Goal: Information Seeking & Learning: Find specific fact

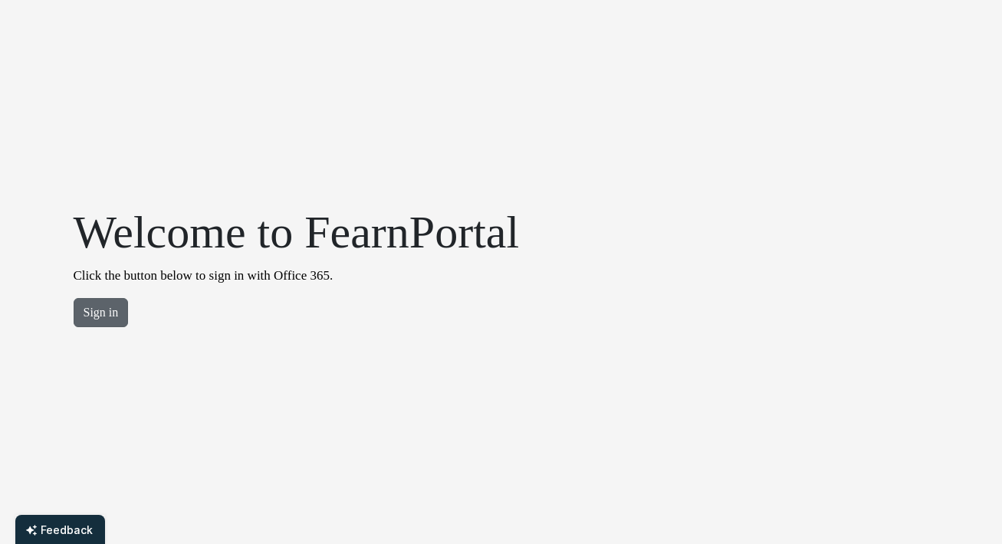
click at [102, 320] on button "Sign in" at bounding box center [101, 312] width 55 height 29
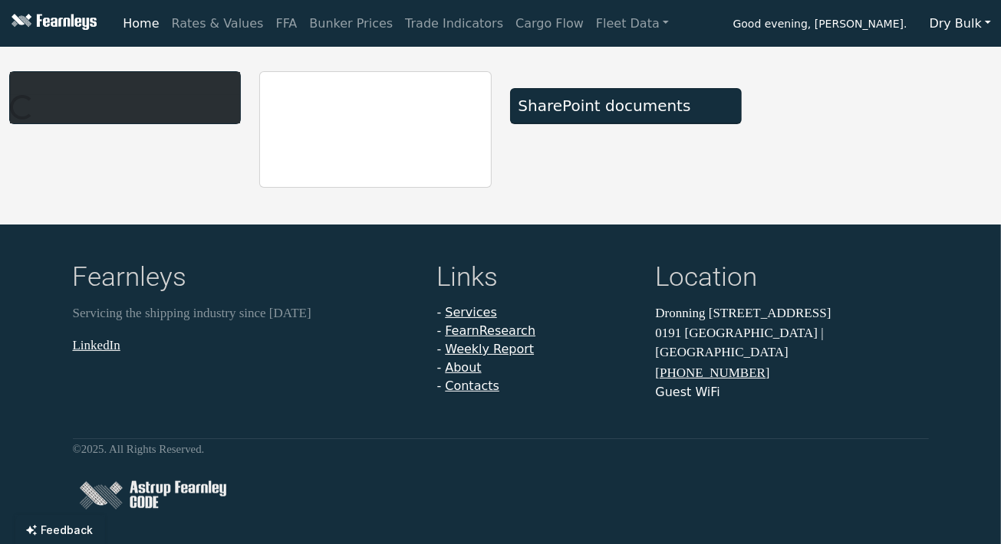
click at [989, 28] on button "Dry Bulk" at bounding box center [959, 23] width 81 height 29
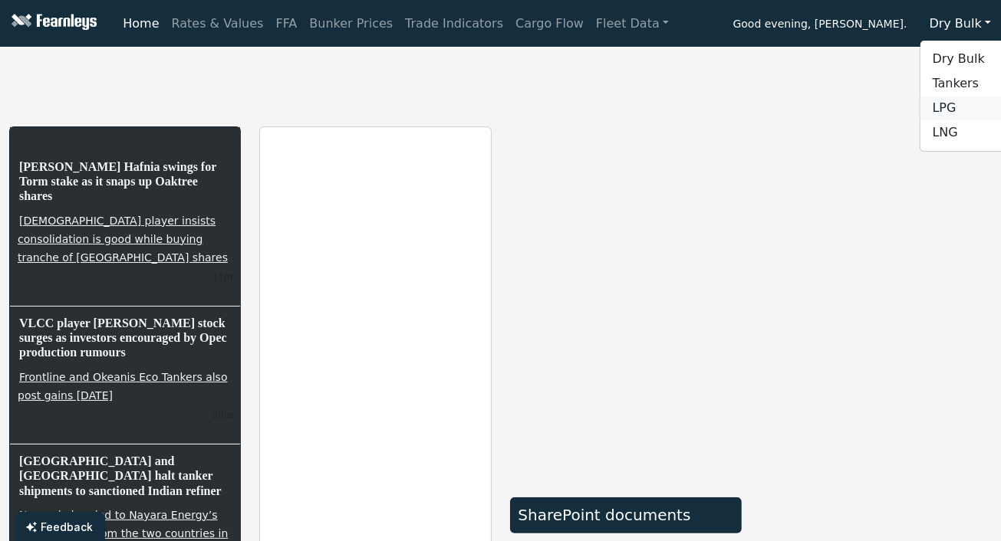
click at [951, 113] on link "LPG" at bounding box center [980, 108] width 121 height 25
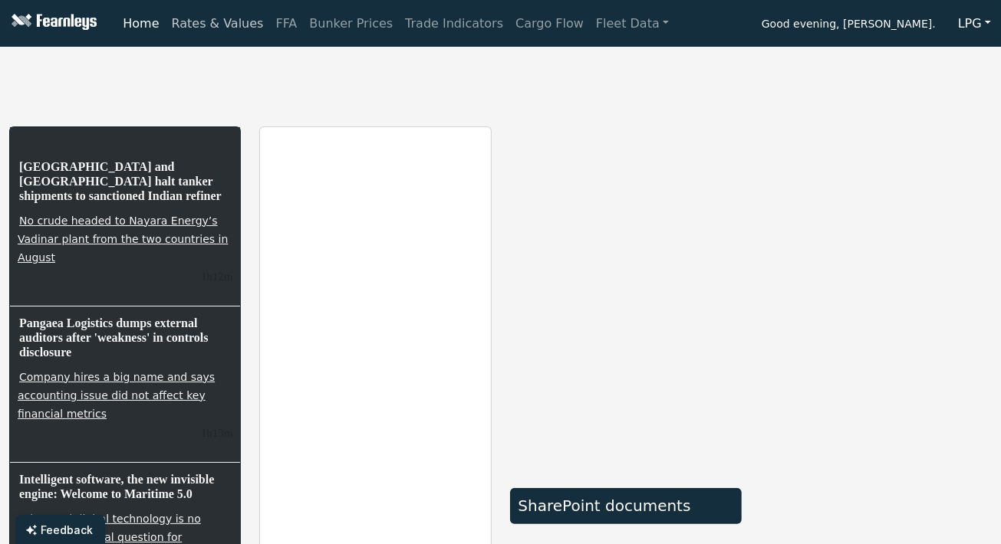
click at [192, 27] on link "Rates & Values" at bounding box center [218, 23] width 104 height 31
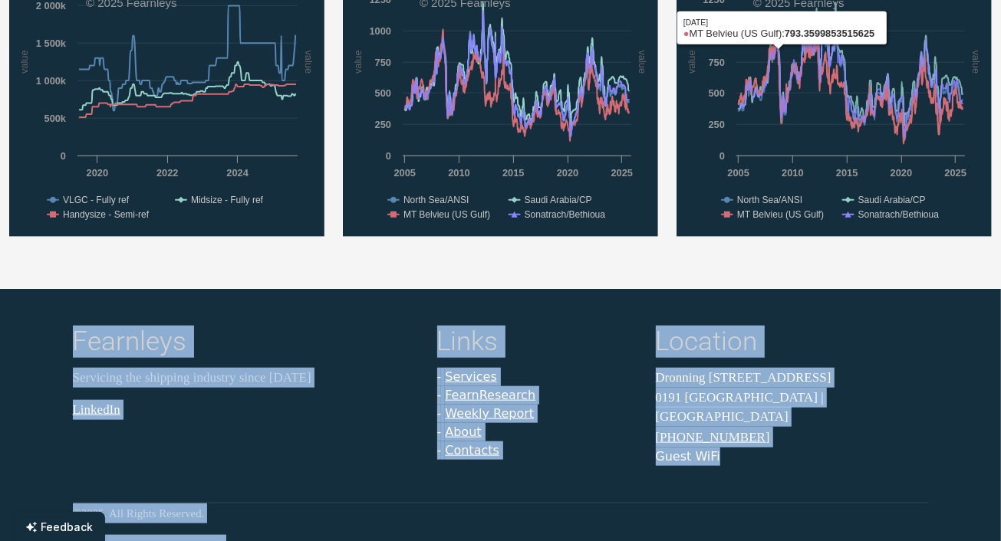
scroll to position [1026, 0]
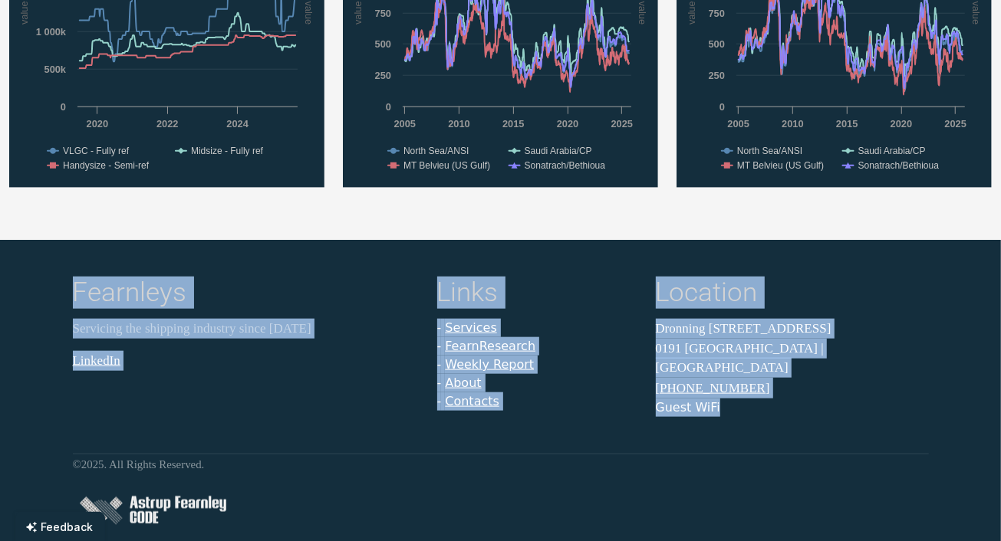
drag, startPoint x: 0, startPoint y: 59, endPoint x: 906, endPoint y: 393, distance: 966.0
copy div "LOR Ipsu Dolo Sitam Consec ADIP (69 918 eli) Sed 78, 77 $0,909,031 - DOE (47 84…"
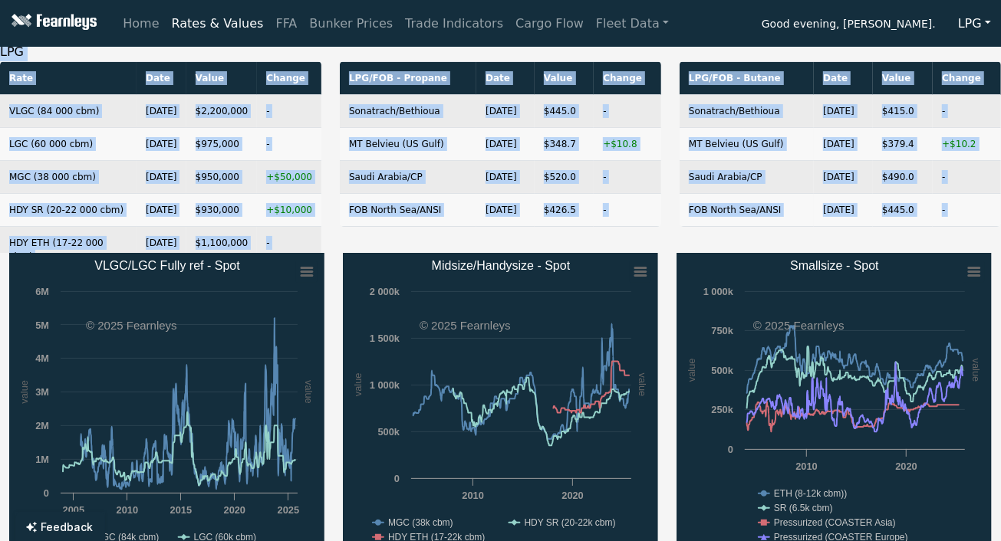
scroll to position [0, 0]
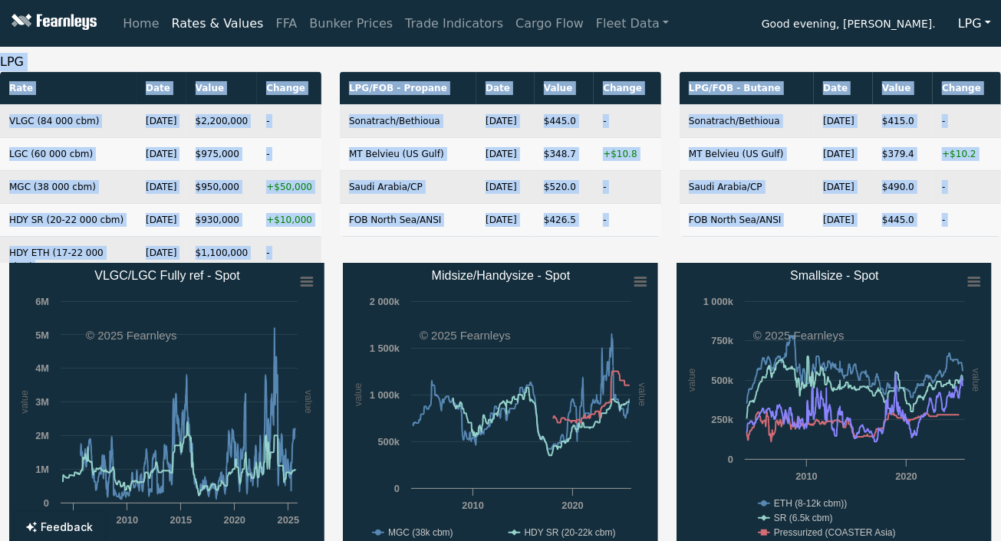
click at [666, 242] on div "LPG/FOB - Propane Date Value Change Sonatrach/[GEOGRAPHIC_DATA] [DATE] $445.0 -…" at bounding box center [500, 167] width 340 height 192
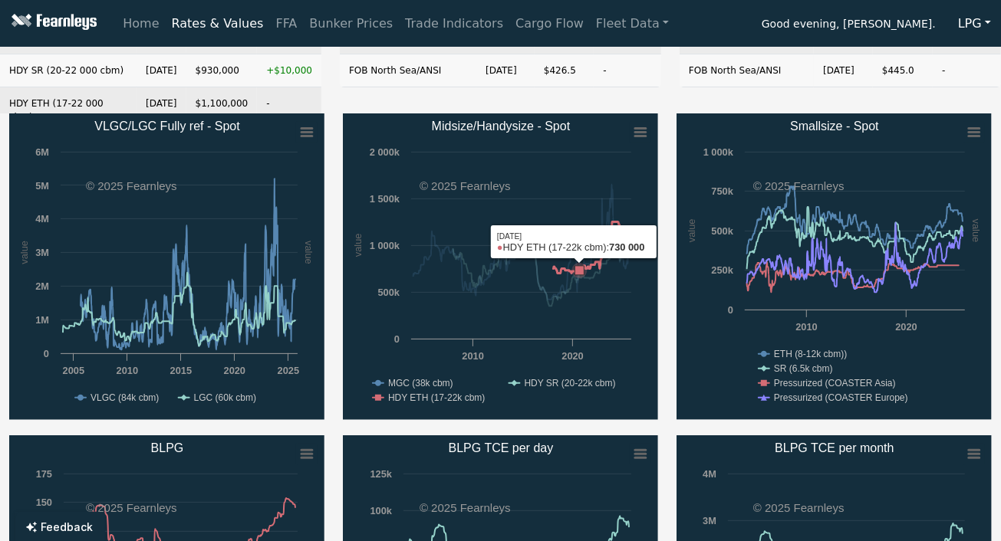
scroll to position [153, 0]
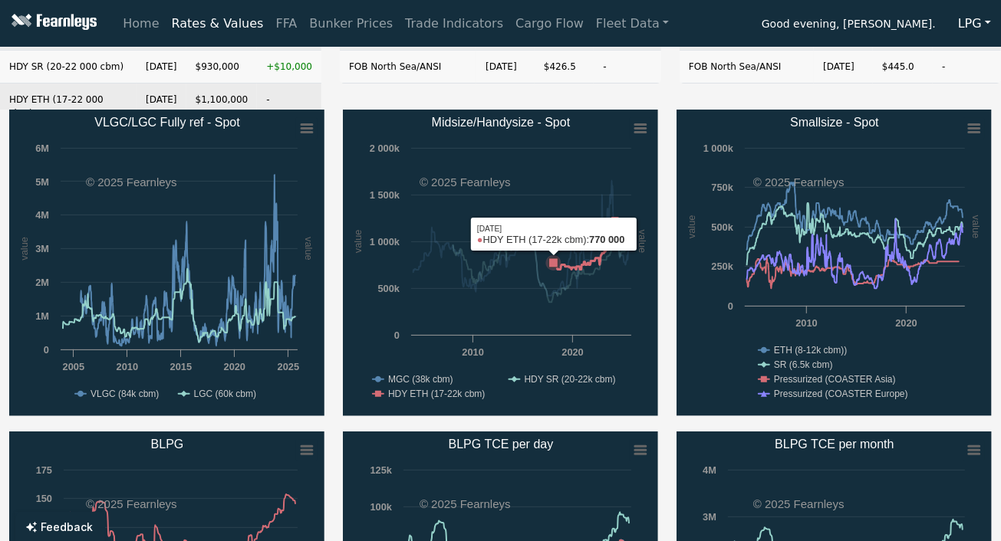
drag, startPoint x: 554, startPoint y: 166, endPoint x: 662, endPoint y: 91, distance: 132.3
click at [662, 91] on div "LPG/FOB - Propane Date Value Change Sonatrach/[GEOGRAPHIC_DATA] [DATE] $445.0 -…" at bounding box center [500, 14] width 340 height 192
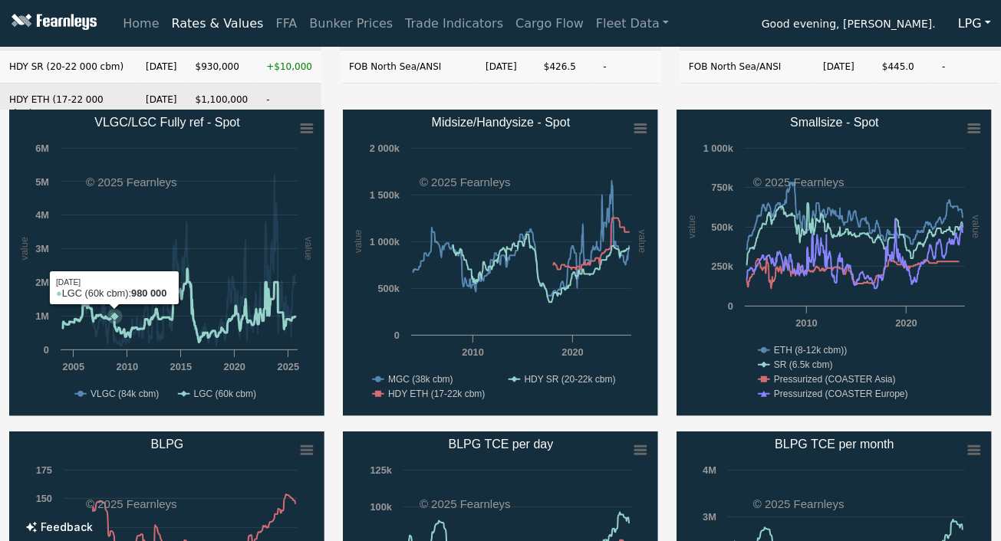
drag, startPoint x: 114, startPoint y: 221, endPoint x: 334, endPoint y: 146, distance: 231.6
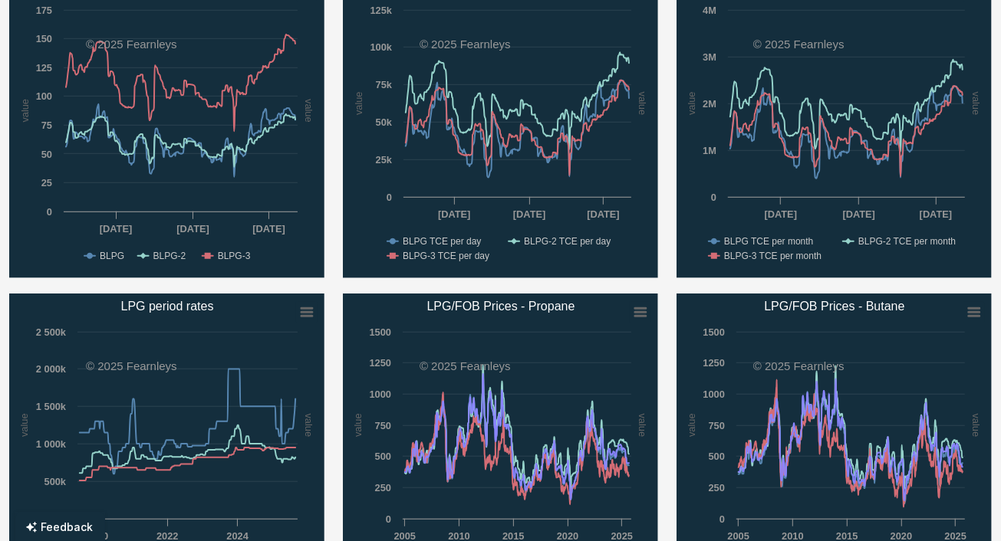
scroll to position [767, 0]
